Goal: Information Seeking & Learning: Find specific fact

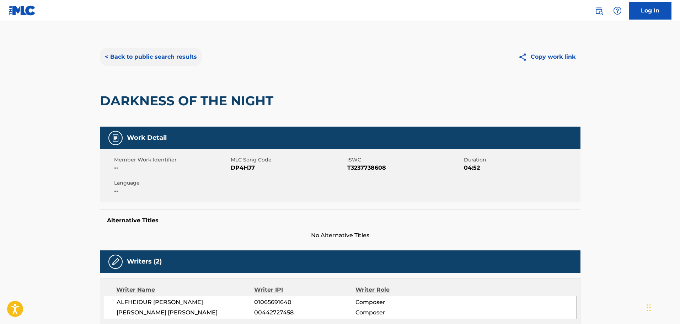
click at [167, 56] on button "< Back to public search results" at bounding box center [151, 57] width 102 height 18
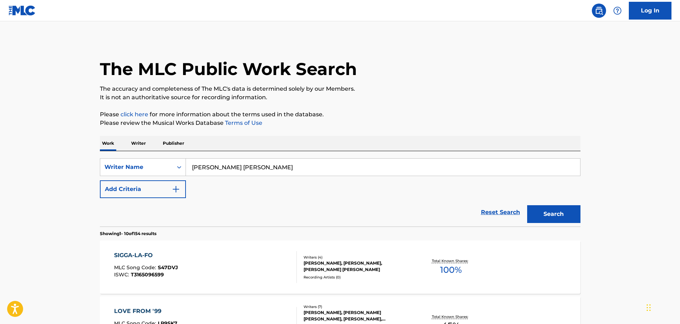
click at [236, 169] on input "[PERSON_NAME] [PERSON_NAME]" at bounding box center [383, 167] width 394 height 17
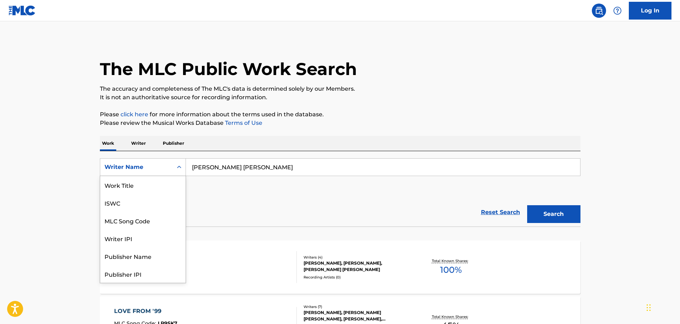
click at [175, 173] on div "Search Form" at bounding box center [179, 167] width 13 height 13
click at [145, 189] on div "Work Title" at bounding box center [142, 185] width 85 height 18
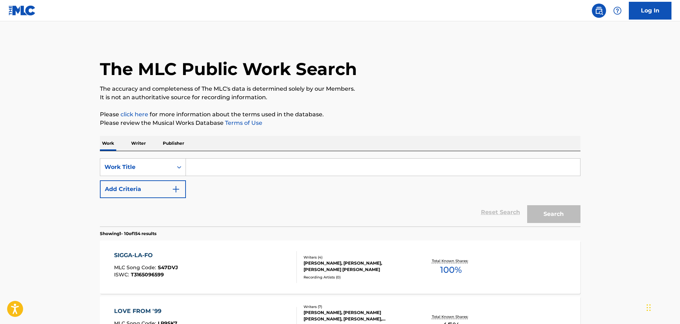
click at [209, 172] on input "Search Form" at bounding box center [383, 167] width 394 height 17
paste input "[PERSON_NAME] Overture [1]"
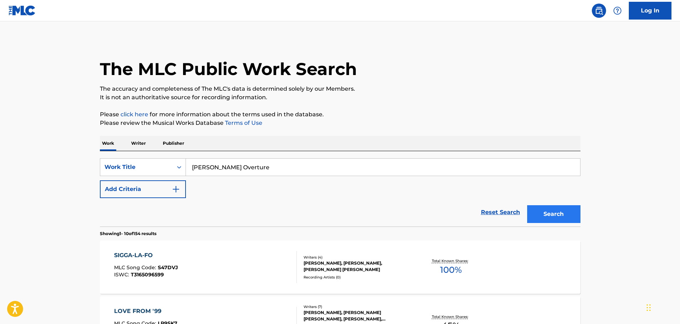
type input "[PERSON_NAME] Overture"
click at [553, 214] on button "Search" at bounding box center [553, 214] width 53 height 18
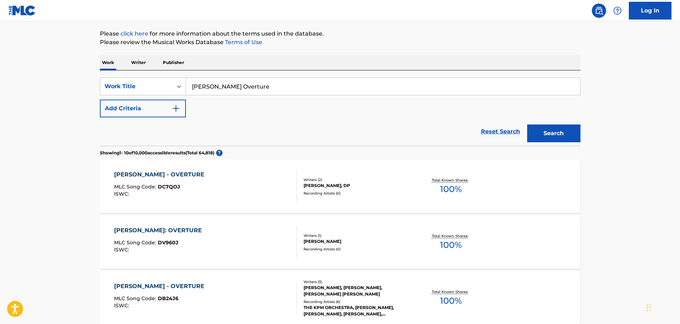
scroll to position [107, 0]
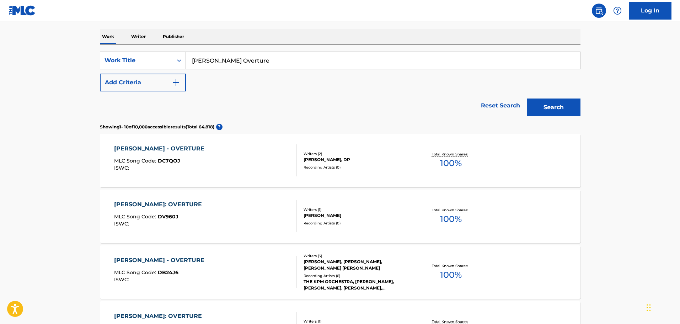
click at [367, 162] on div "[PERSON_NAME], DP" at bounding box center [357, 159] width 107 height 6
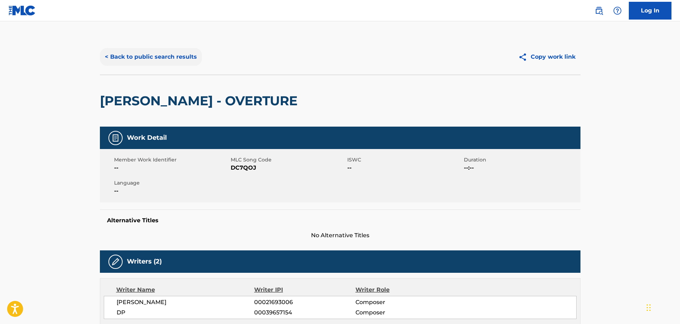
click at [142, 55] on button "< Back to public search results" at bounding box center [151, 57] width 102 height 18
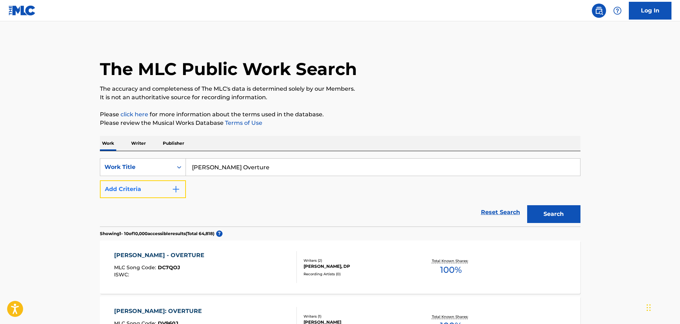
click at [143, 196] on button "Add Criteria" at bounding box center [143, 189] width 86 height 18
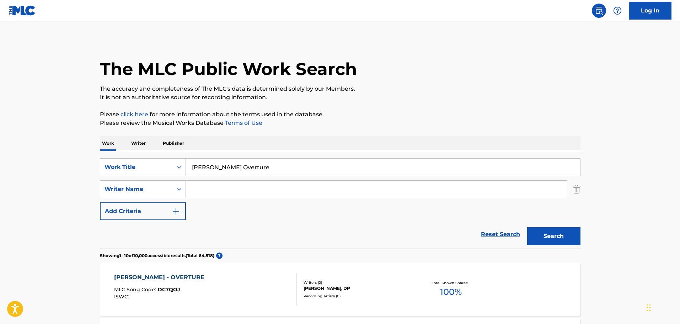
click at [209, 184] on input "Search Form" at bounding box center [376, 189] width 381 height 17
type input "encho"
click at [527, 227] on button "Search" at bounding box center [553, 236] width 53 height 18
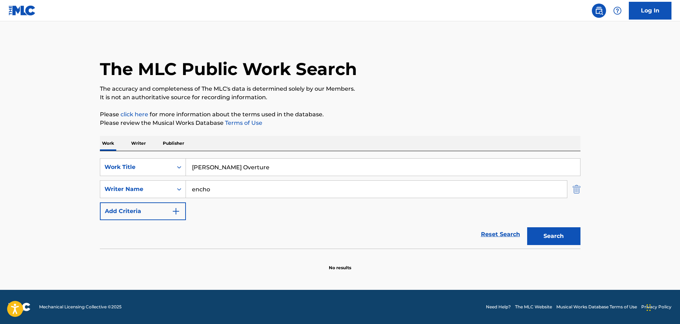
click at [579, 190] on img "Search Form" at bounding box center [577, 189] width 8 height 18
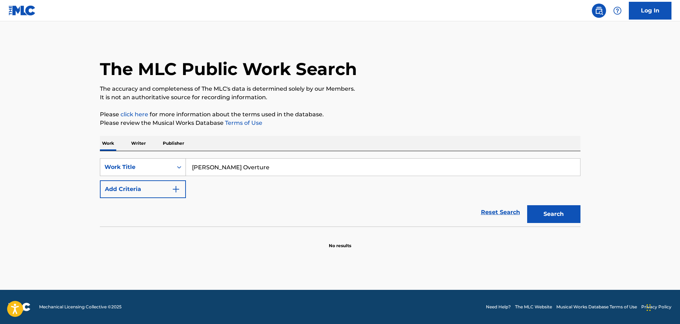
click at [154, 161] on div "Work Title" at bounding box center [136, 167] width 72 height 14
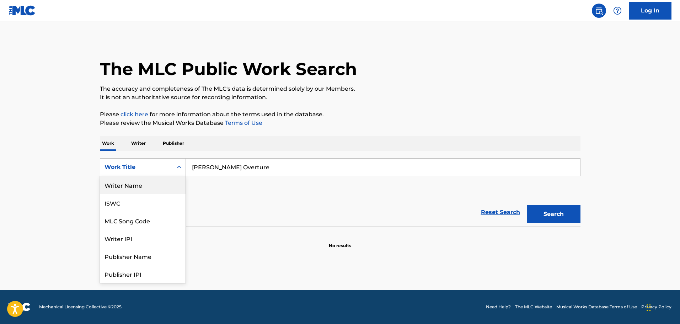
click at [147, 189] on div "Writer Name" at bounding box center [142, 185] width 85 height 18
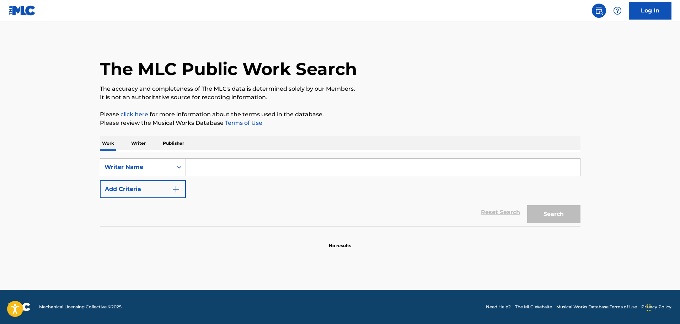
click at [196, 167] on input "Search Form" at bounding box center [383, 167] width 394 height 17
paste input "(C) [PERSON_NAME], (C) [PERSON_NAME]"
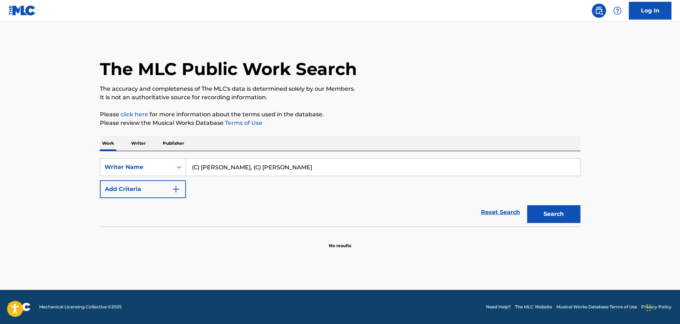
drag, startPoint x: 291, startPoint y: 166, endPoint x: 146, endPoint y: 143, distance: 146.5
click at [146, 143] on div "Work Writer Publisher SearchWithCriteriaeabfaacf-7d95-46bf-a530-af4c21916efe Wr…" at bounding box center [340, 192] width 480 height 113
type input "[PERSON_NAME]"
click at [527, 205] on button "Search" at bounding box center [553, 214] width 53 height 18
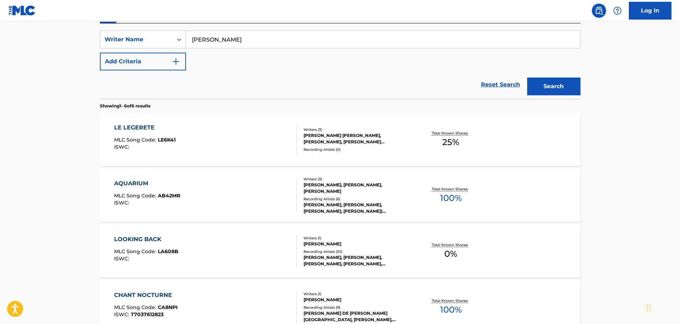
scroll to position [142, 0]
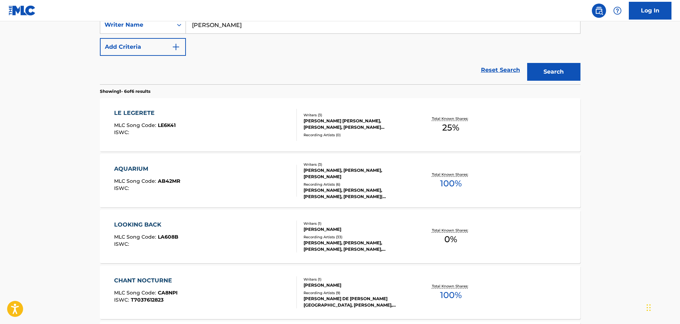
click at [335, 189] on div "[PERSON_NAME], [PERSON_NAME], [PERSON_NAME], [PERSON_NAME]|[PERSON_NAME], [PERS…" at bounding box center [357, 193] width 107 height 13
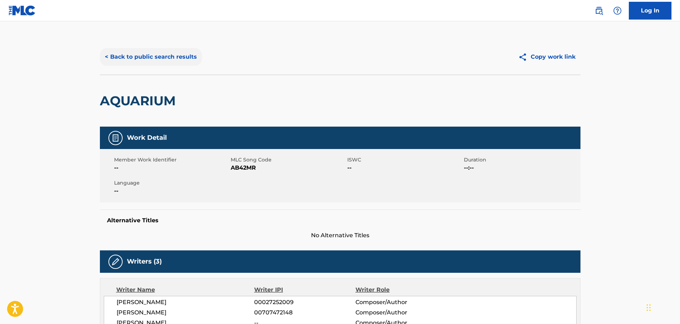
click at [134, 56] on button "< Back to public search results" at bounding box center [151, 57] width 102 height 18
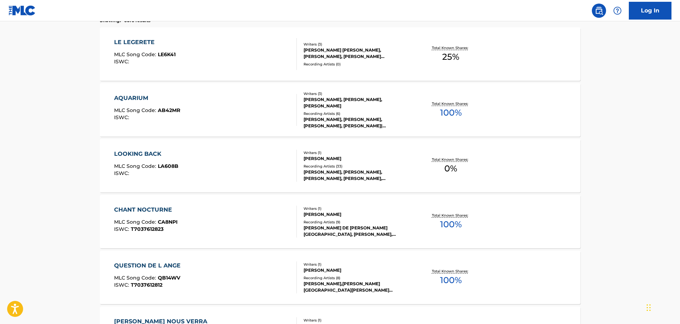
scroll to position [213, 0]
click at [315, 226] on div "[PERSON_NAME] DE [PERSON_NAME][GEOGRAPHIC_DATA], [PERSON_NAME],[PERSON_NAME][GE…" at bounding box center [357, 230] width 107 height 13
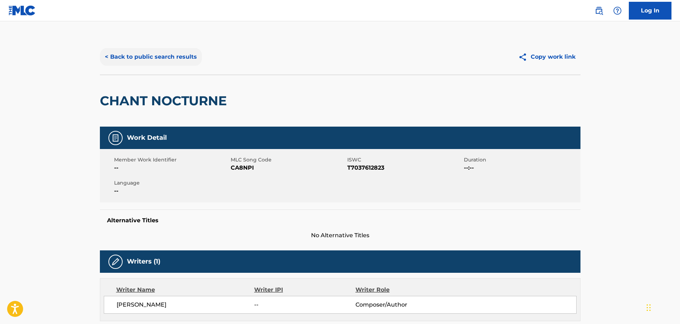
click at [162, 51] on button "< Back to public search results" at bounding box center [151, 57] width 102 height 18
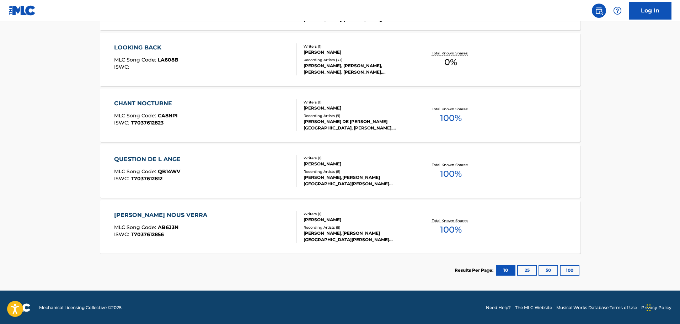
scroll to position [320, 0]
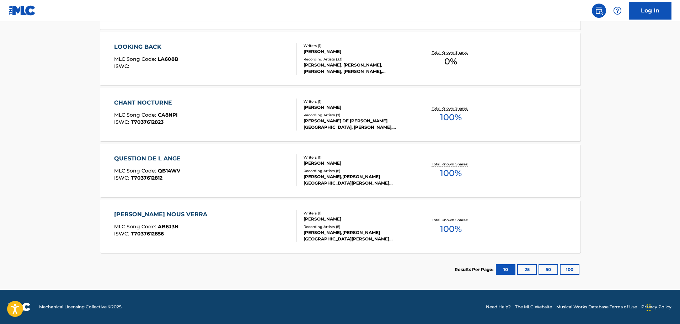
click at [328, 221] on div "[PERSON_NAME]" at bounding box center [357, 219] width 107 height 6
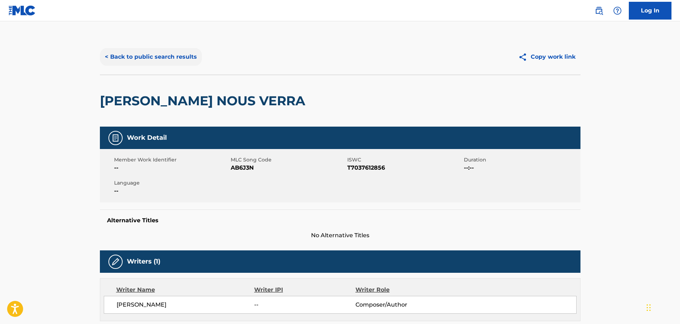
click at [187, 59] on button "< Back to public search results" at bounding box center [151, 57] width 102 height 18
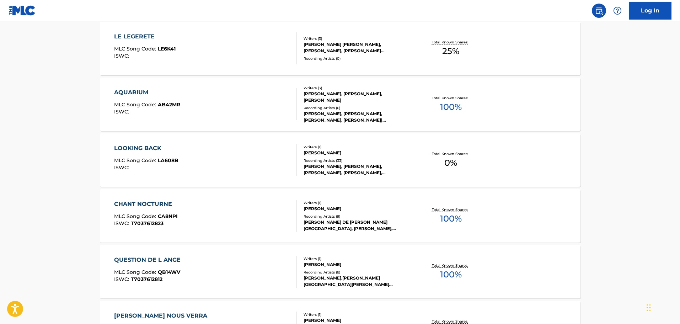
scroll to position [107, 0]
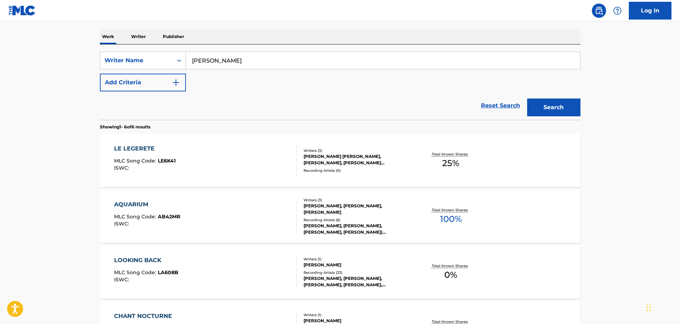
click at [347, 159] on div "[PERSON_NAME] [PERSON_NAME], [PERSON_NAME], [PERSON_NAME] [PERSON_NAME] TRONCHOT" at bounding box center [357, 159] width 107 height 13
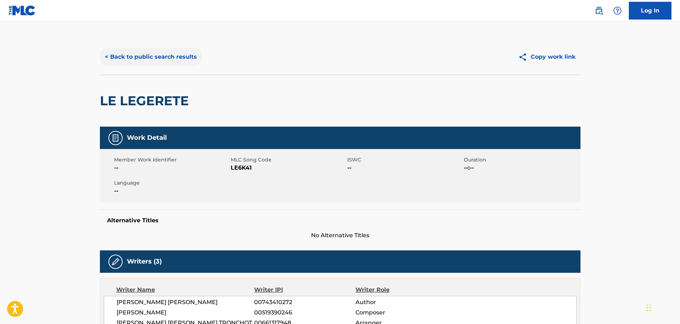
click at [133, 54] on button "< Back to public search results" at bounding box center [151, 57] width 102 height 18
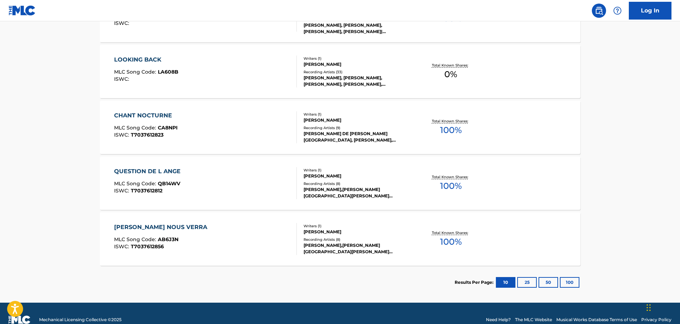
scroll to position [320, 0]
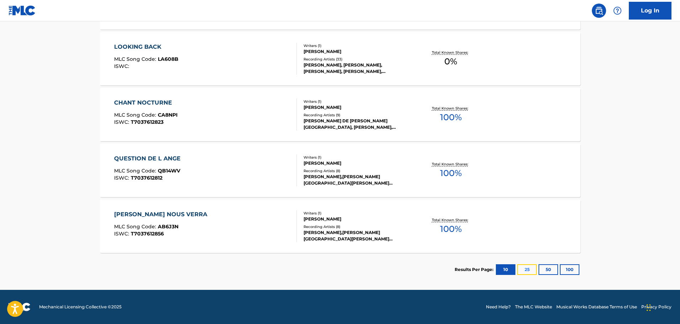
click at [528, 272] on button "25" at bounding box center [527, 269] width 20 height 11
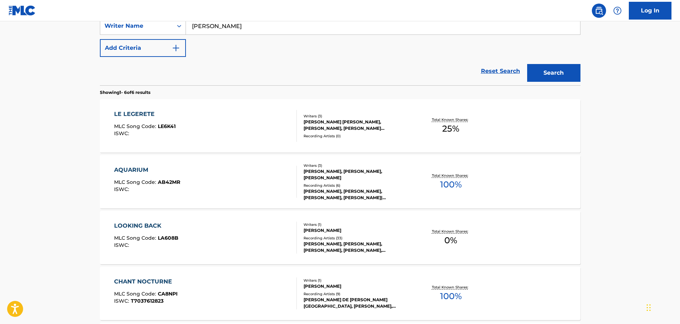
scroll to position [213, 0]
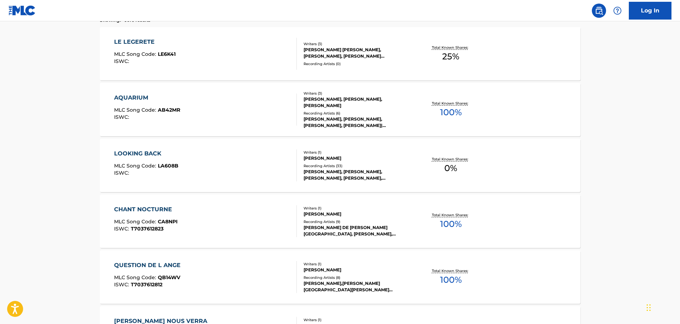
click at [342, 226] on div "[PERSON_NAME] DE [PERSON_NAME][GEOGRAPHIC_DATA], [PERSON_NAME],[PERSON_NAME][GE…" at bounding box center [357, 230] width 107 height 13
